Goal: Use online tool/utility: Utilize a website feature to perform a specific function

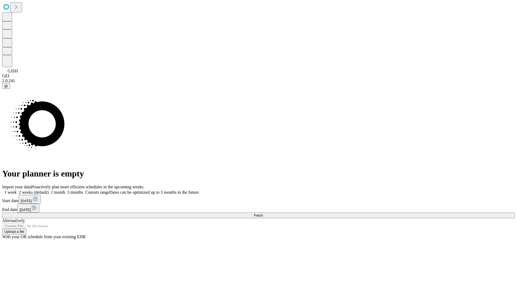
click at [263, 213] on span "Fetch" at bounding box center [258, 215] width 9 height 4
